Goal: Task Accomplishment & Management: Manage account settings

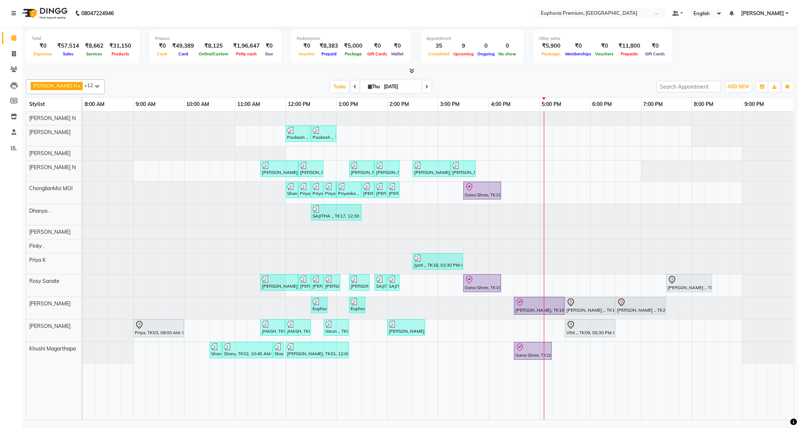
click at [412, 70] on icon at bounding box center [411, 71] width 5 height 6
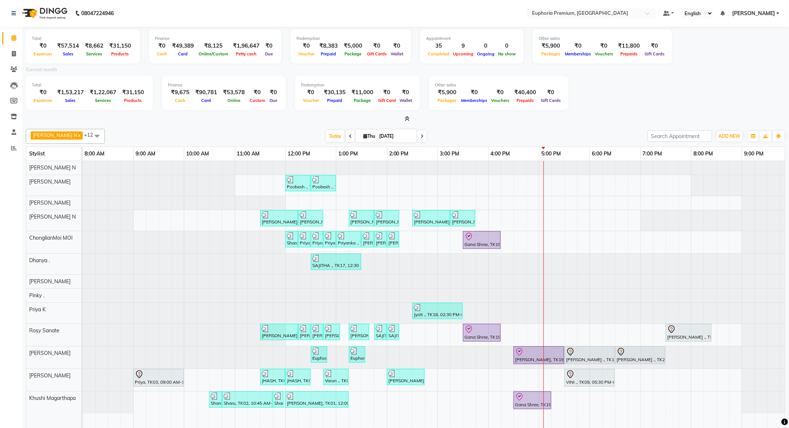
click at [757, 11] on span "[PERSON_NAME]" at bounding box center [754, 14] width 43 height 8
click at [751, 47] on link "Sign out" at bounding box center [742, 50] width 68 height 11
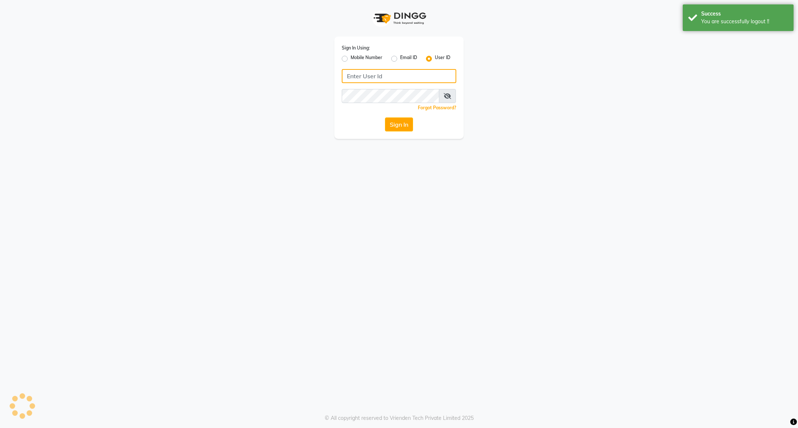
type input "7411165600"
click at [371, 56] on label "Mobile Number" at bounding box center [367, 58] width 32 height 9
click at [355, 56] on input "Mobile Number" at bounding box center [353, 56] width 5 height 5
radio input "true"
radio input "false"
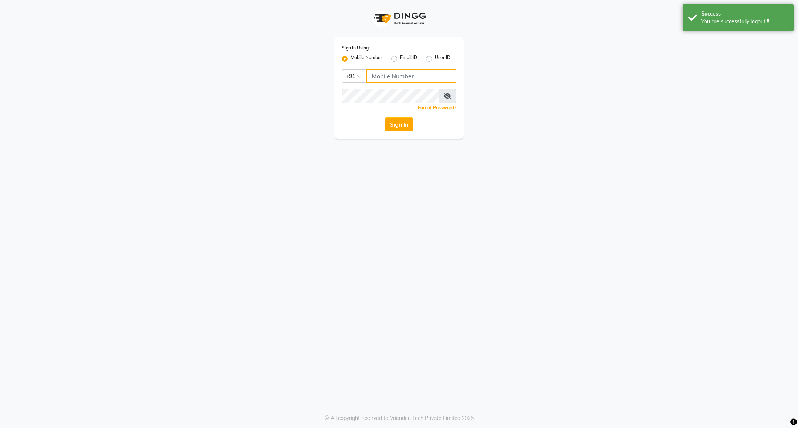
click at [382, 79] on input "Username" at bounding box center [411, 76] width 90 height 14
type input "8884568139"
click at [393, 122] on button "Sign In" at bounding box center [399, 124] width 28 height 14
